Goal: Navigation & Orientation: Understand site structure

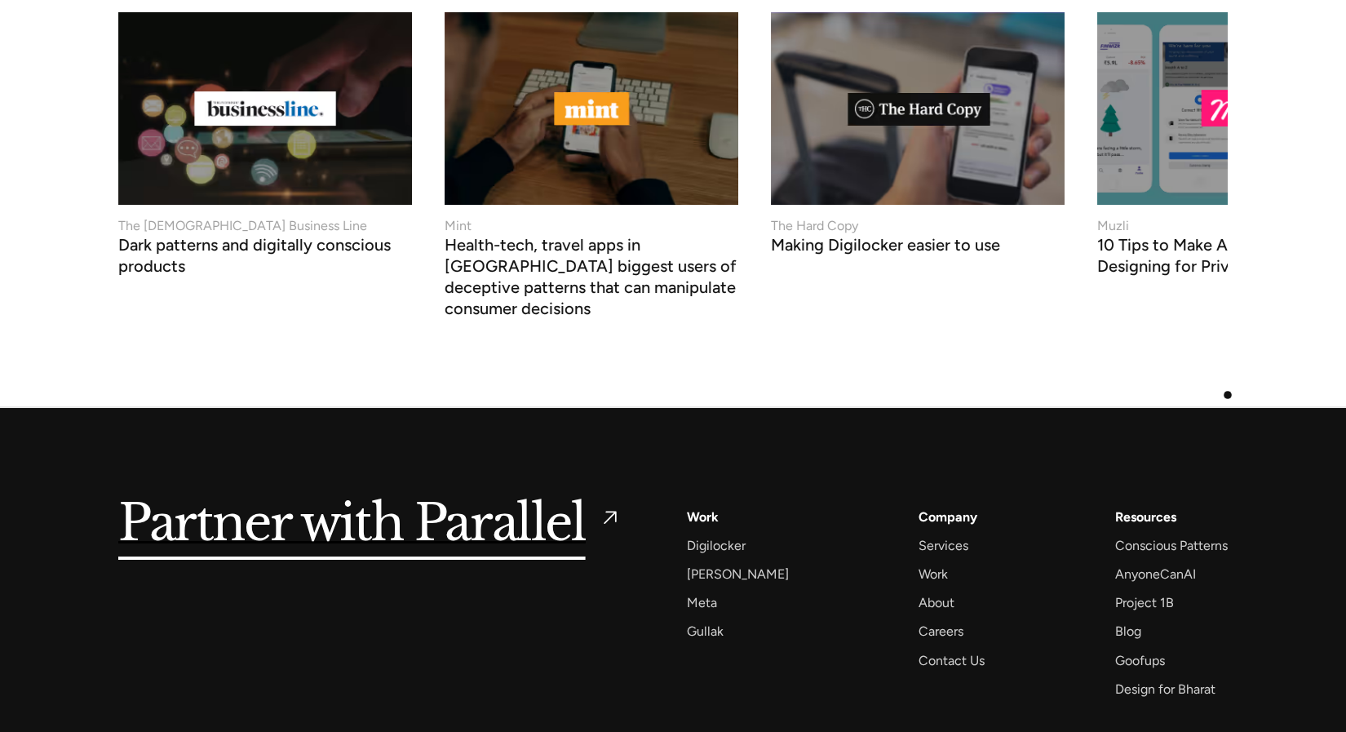
scroll to position [6961, 0]
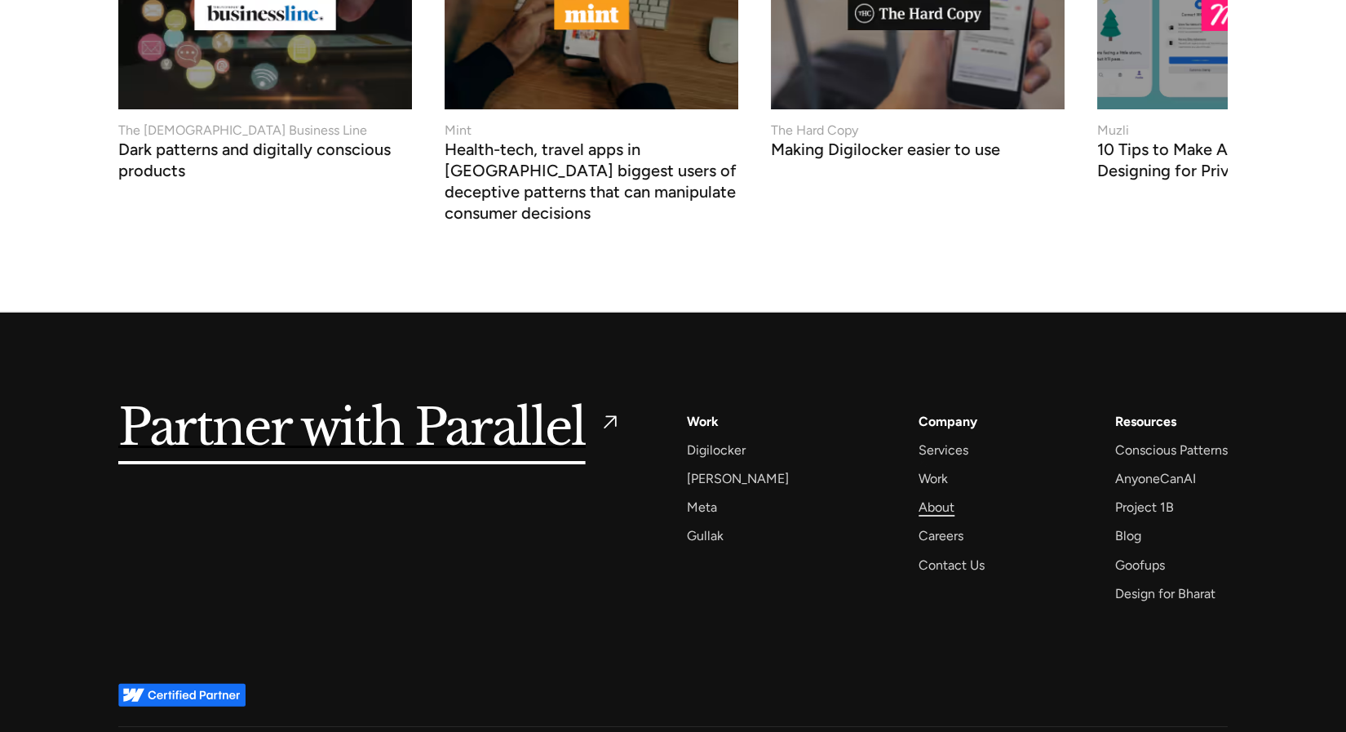
click at [924, 496] on div "About" at bounding box center [937, 507] width 36 height 22
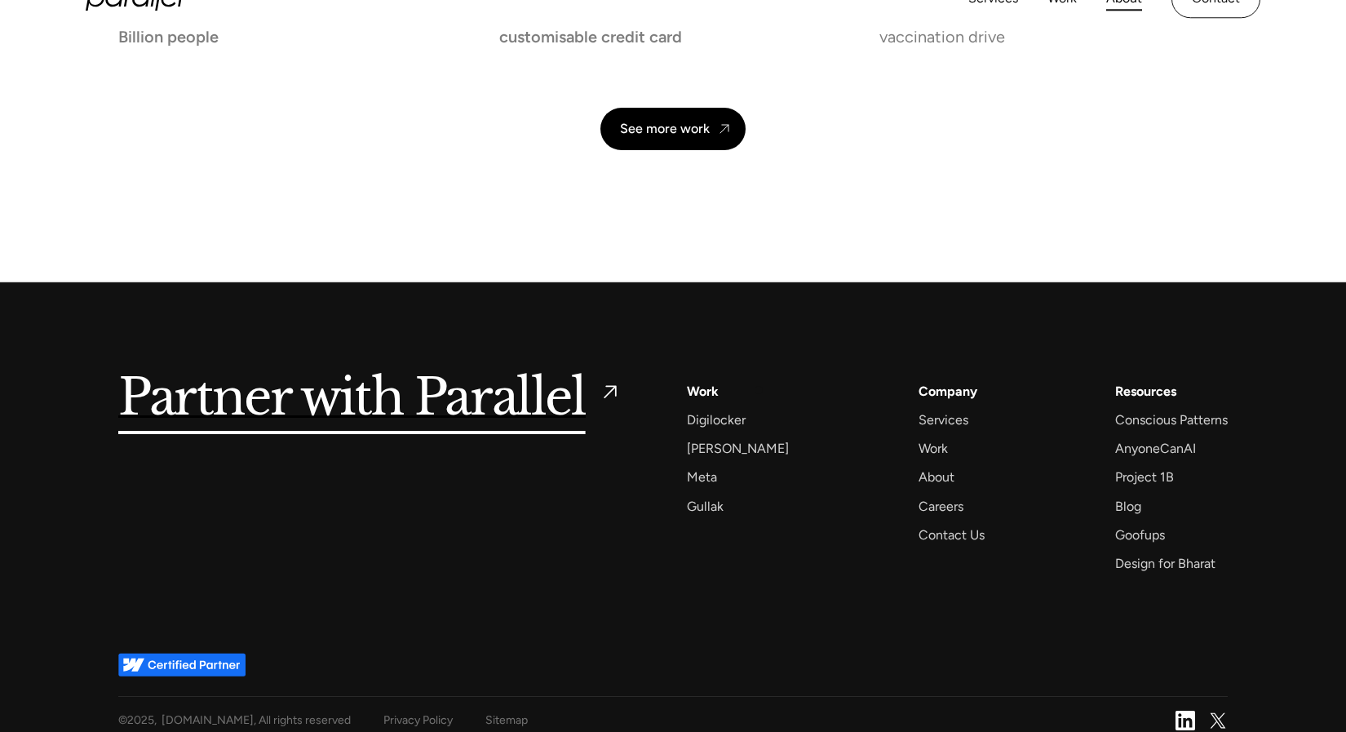
scroll to position [3843, 0]
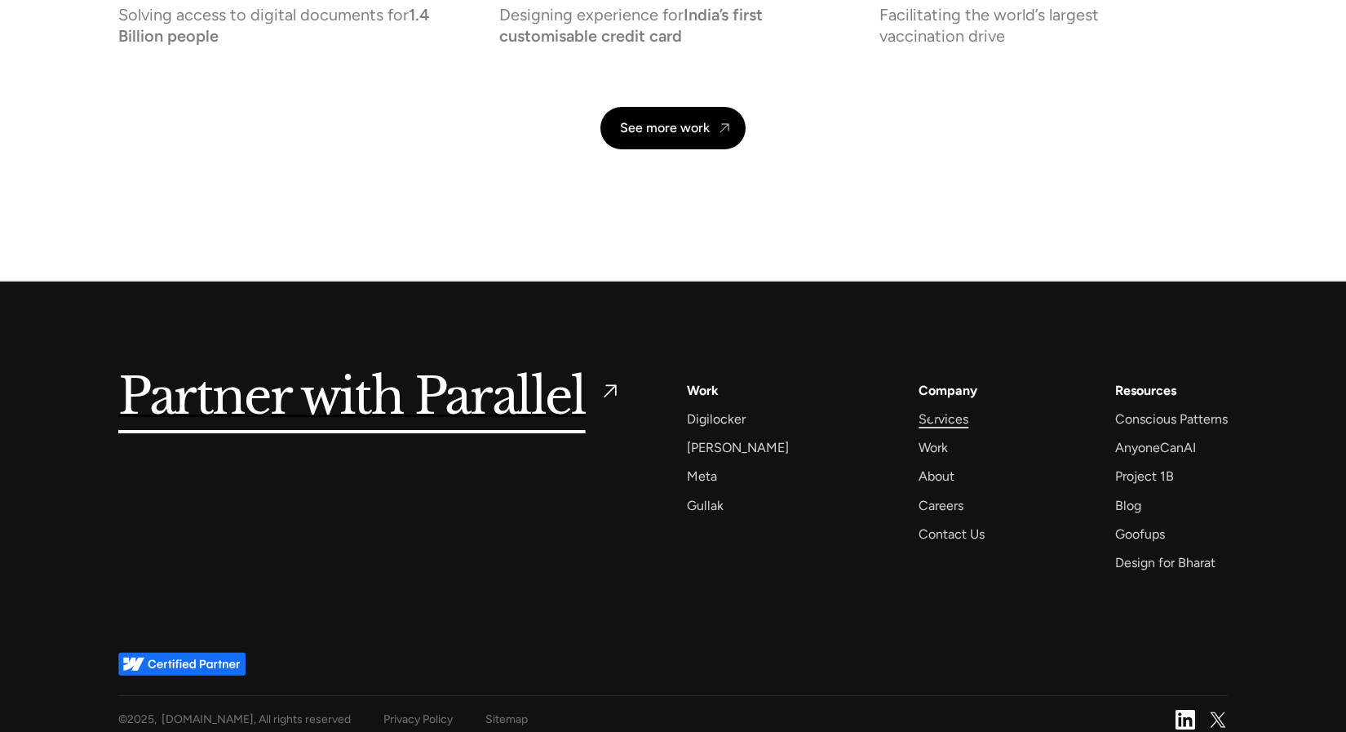
click at [933, 419] on div "Services" at bounding box center [944, 419] width 50 height 22
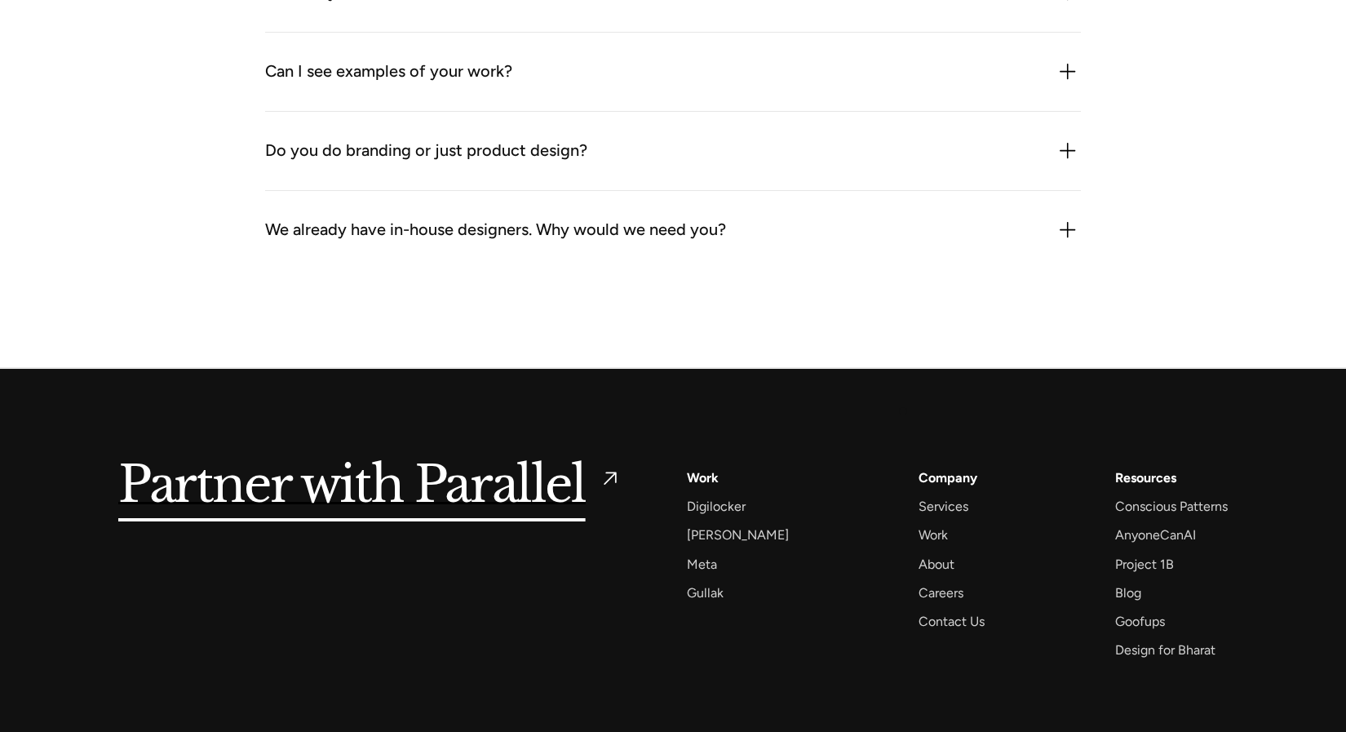
scroll to position [5162, 0]
